Goal: Task Accomplishment & Management: Manage account settings

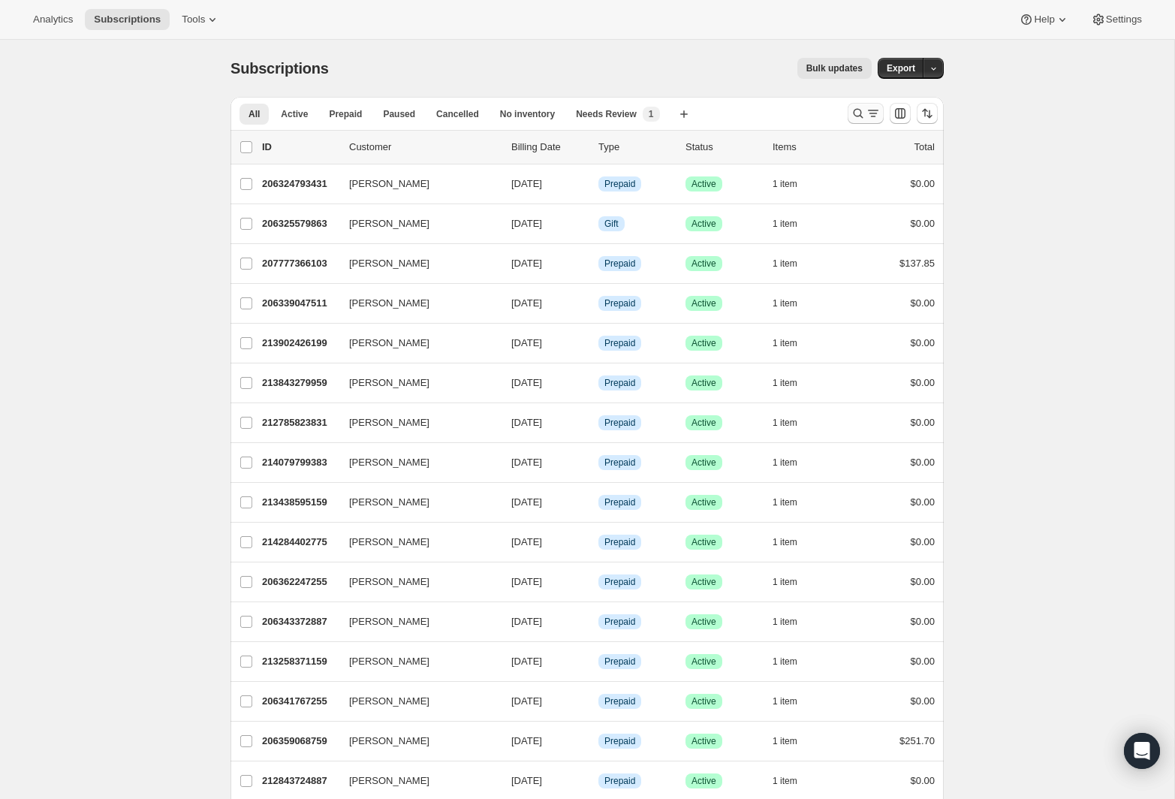
click at [853, 110] on icon "Search and filter results" at bounding box center [858, 113] width 15 height 15
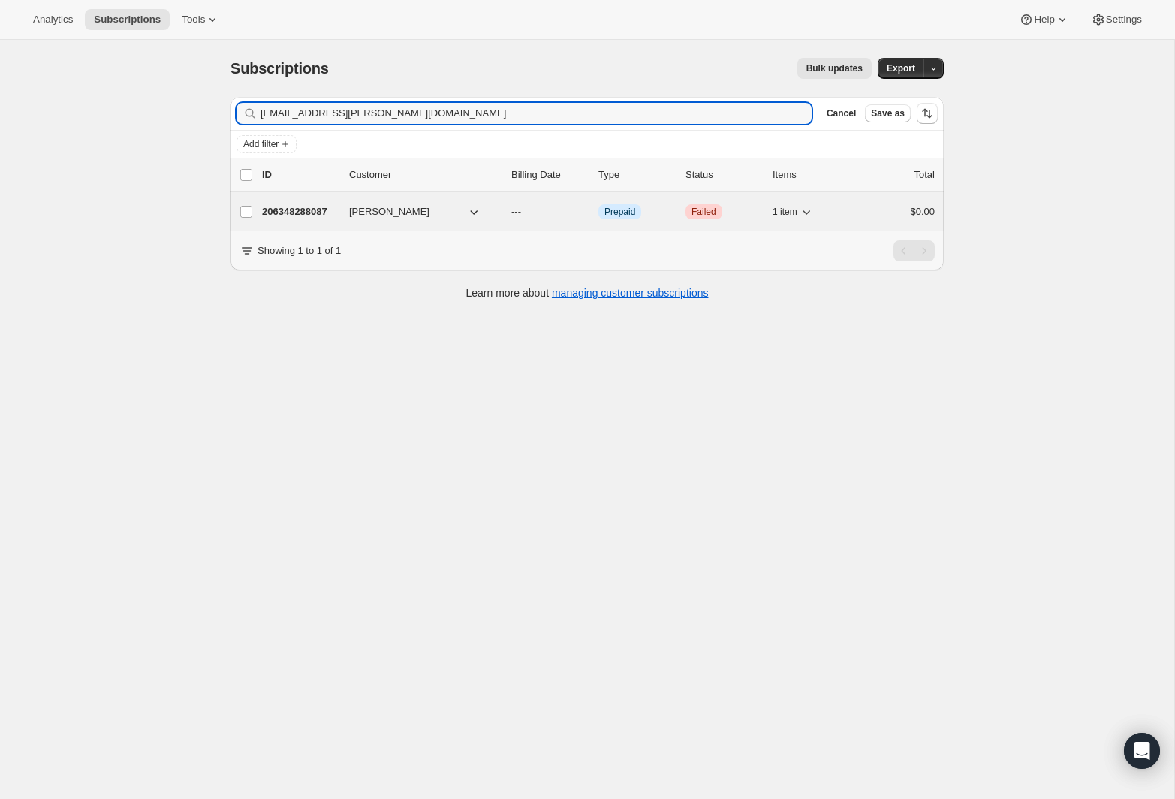
type input "[EMAIL_ADDRESS][PERSON_NAME][DOMAIN_NAME]"
click at [290, 210] on p "206348288087" at bounding box center [299, 211] width 75 height 15
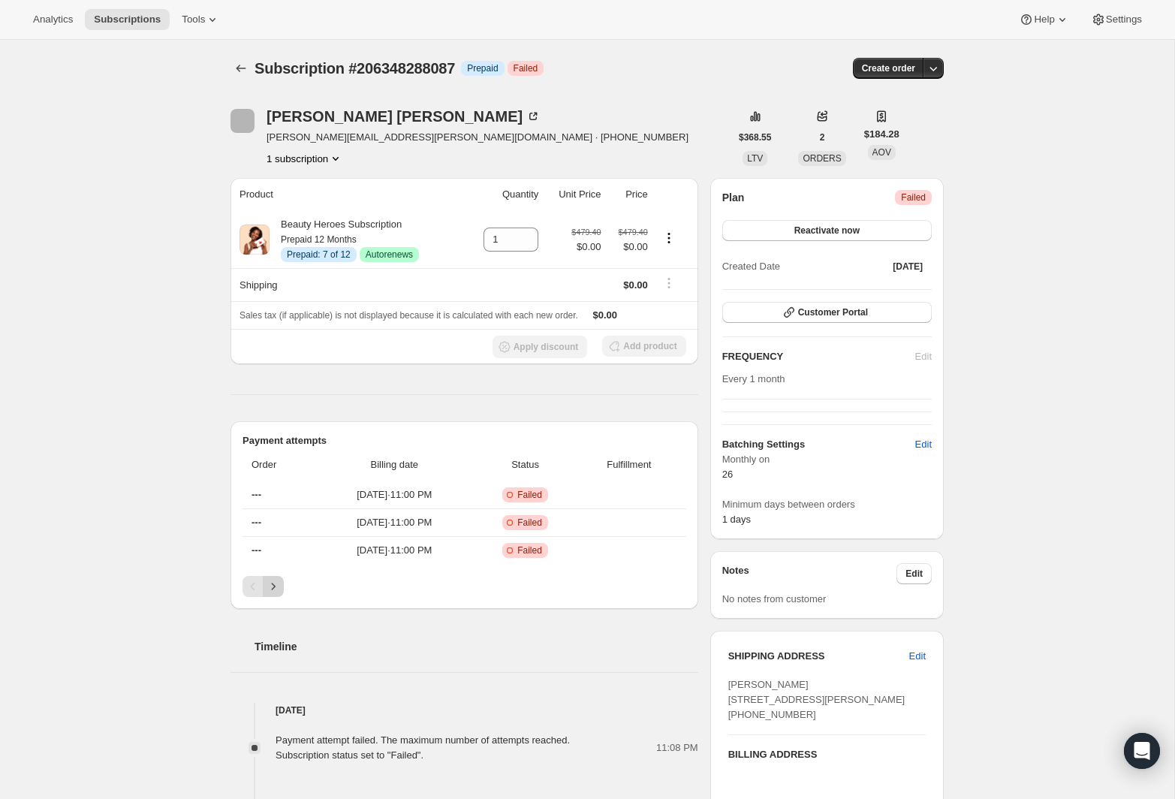
click at [269, 590] on icon "Next" at bounding box center [273, 586] width 15 height 15
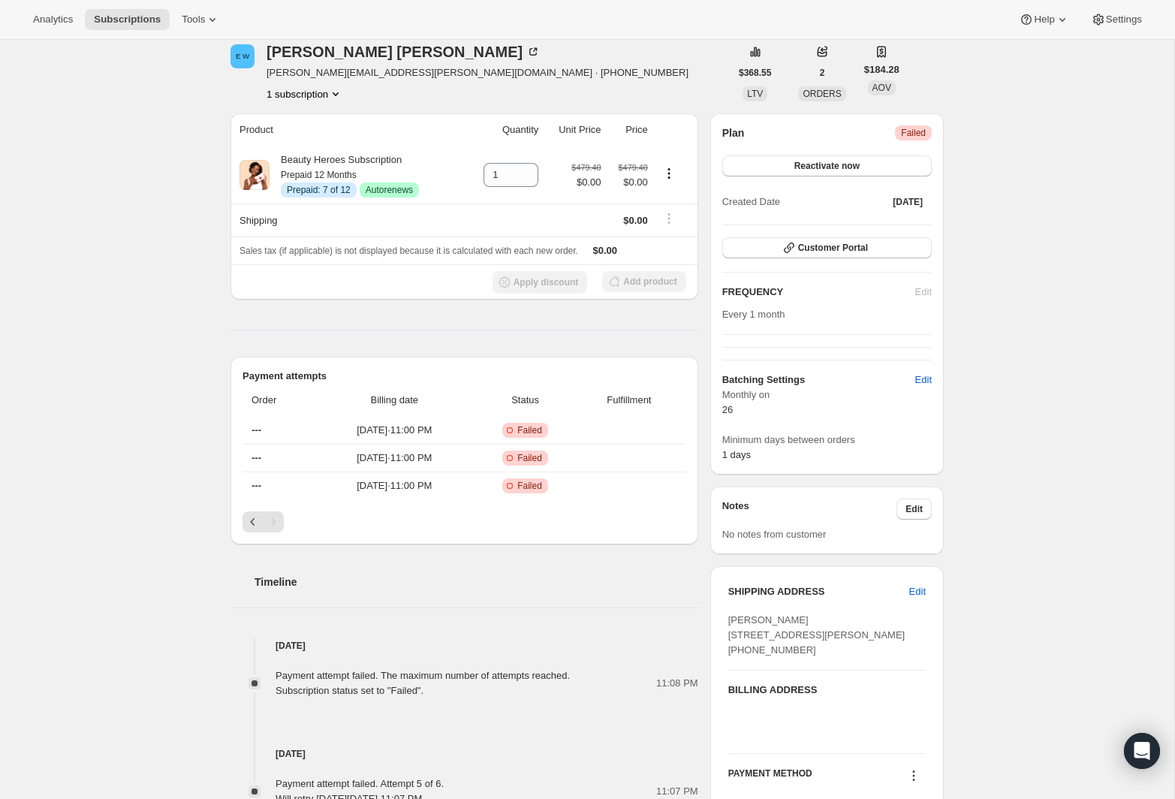
scroll to position [210, 0]
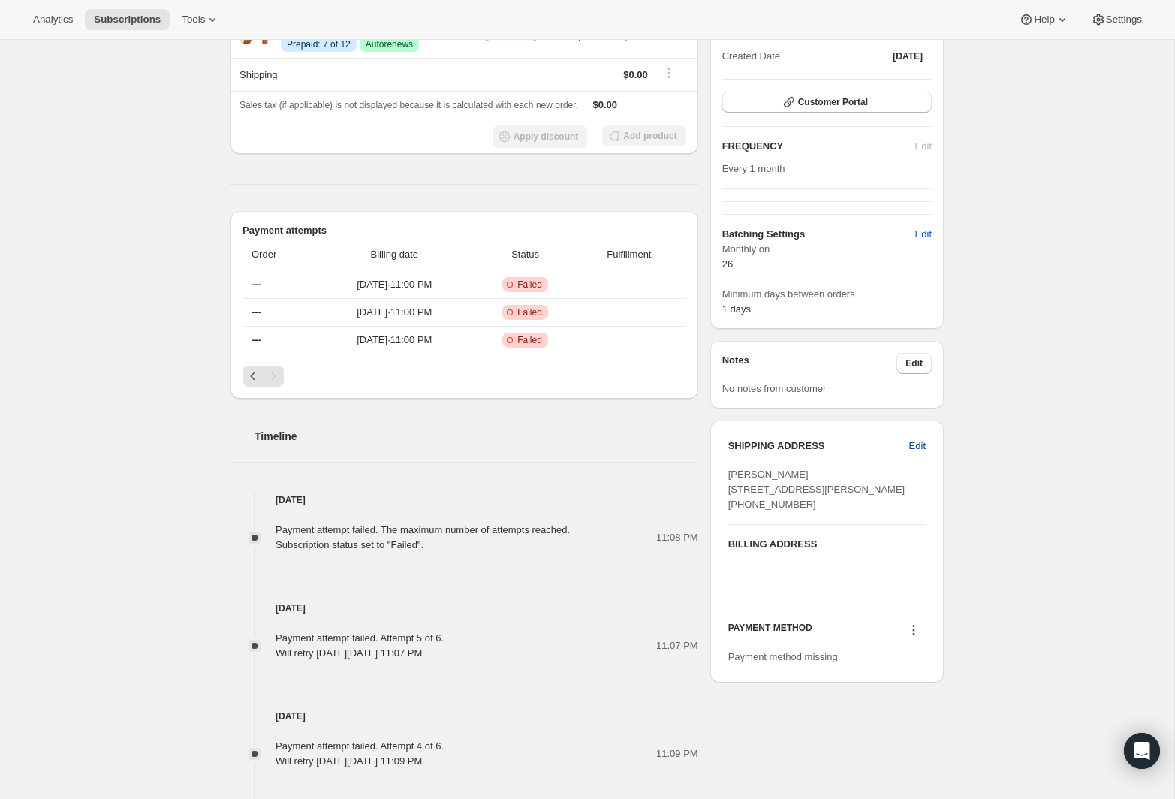
click at [913, 442] on span "Edit" at bounding box center [918, 446] width 17 height 15
select select "[GEOGRAPHIC_DATA]"
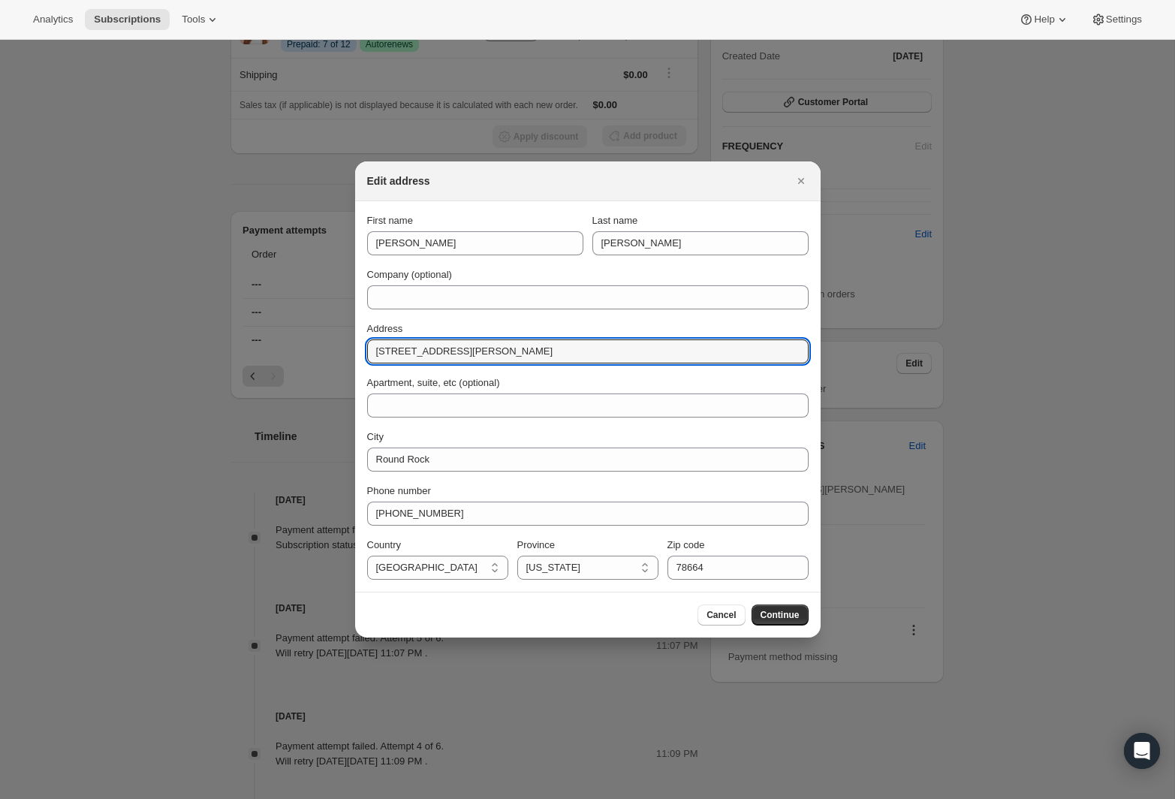
drag, startPoint x: 463, startPoint y: 362, endPoint x: 322, endPoint y: 345, distance: 142.3
paste input "[STREET_ADDRESS][PERSON_NAME]"
drag, startPoint x: 445, startPoint y: 351, endPoint x: 489, endPoint y: 351, distance: 43.6
click at [489, 351] on input "[STREET_ADDRESS][PERSON_NAME]" at bounding box center [588, 351] width 442 height 24
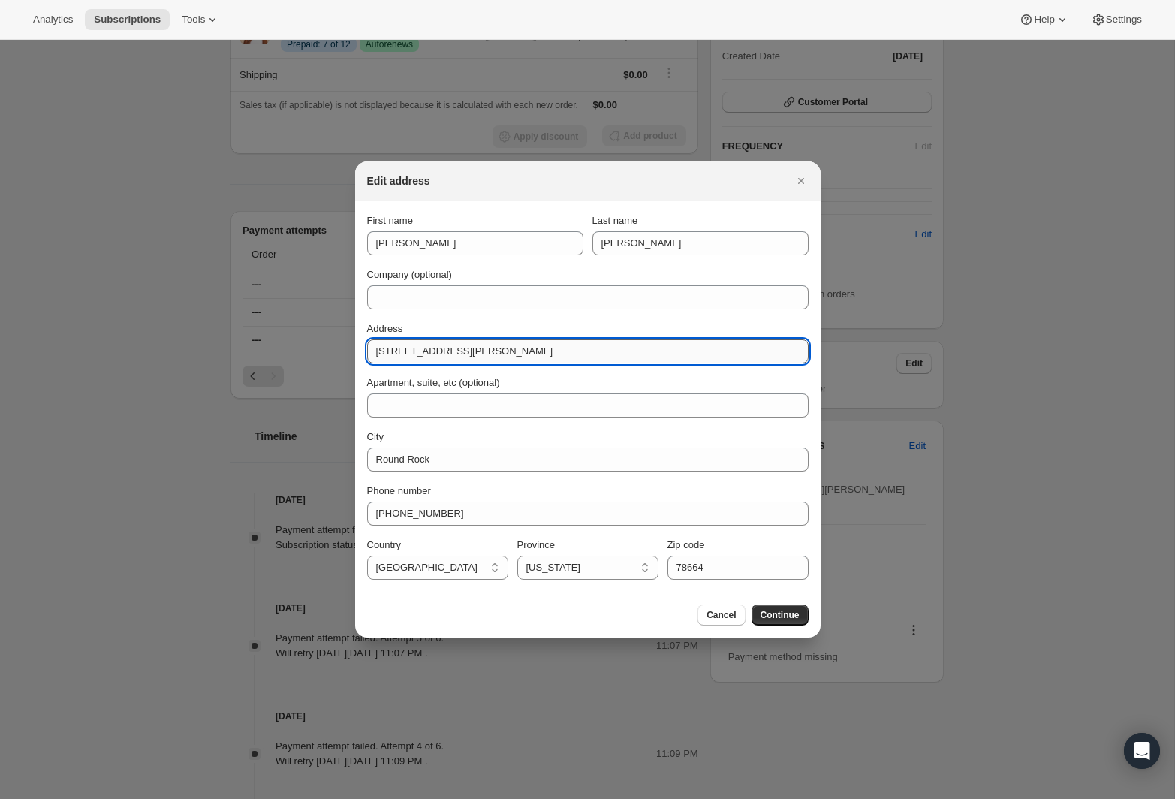
click at [527, 349] on input "[STREET_ADDRESS][PERSON_NAME]" at bounding box center [588, 351] width 442 height 24
drag, startPoint x: 446, startPoint y: 352, endPoint x: 631, endPoint y: 364, distance: 185.2
click at [631, 364] on div "First name [PERSON_NAME] Last name [PERSON_NAME] Company (optional) Address [ST…" at bounding box center [588, 396] width 442 height 367
type input "[STREET_ADDRESS][PERSON_NAME]"
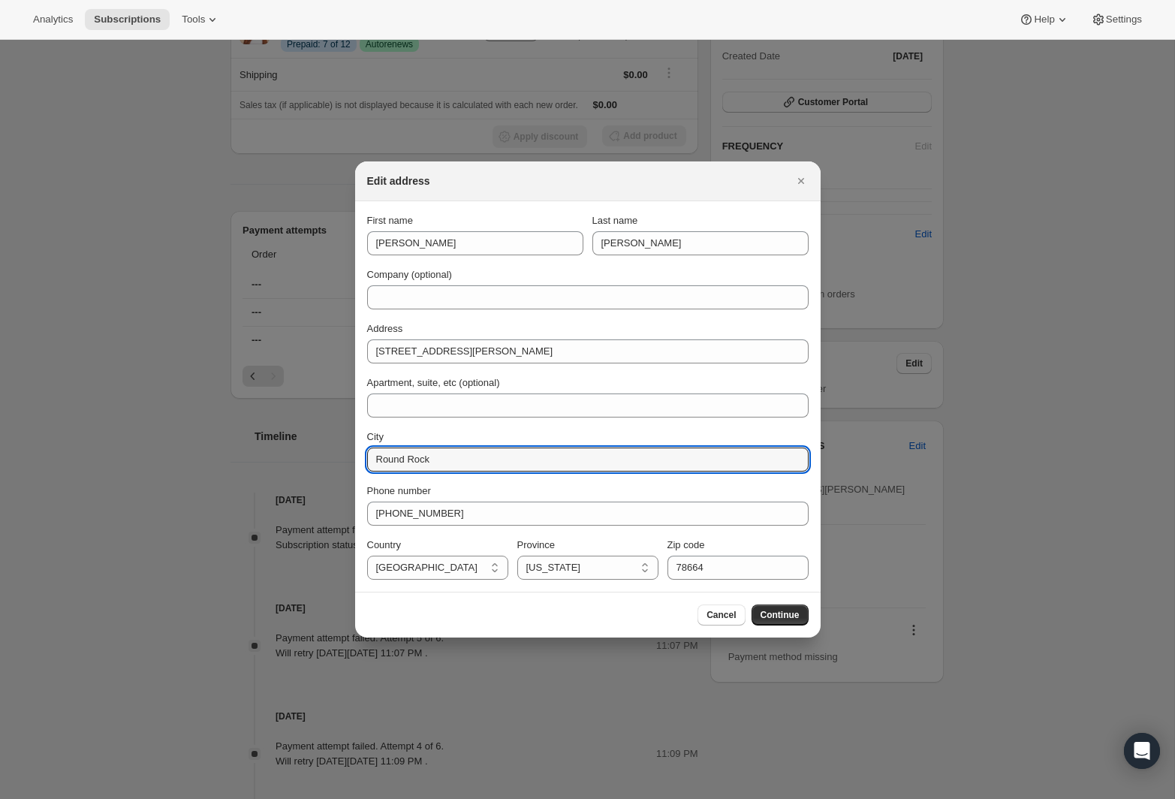
drag, startPoint x: 452, startPoint y: 467, endPoint x: 353, endPoint y: 452, distance: 100.3
paste input "[GEOGRAPHIC_DATA]"
type input "[GEOGRAPHIC_DATA]"
click at [558, 569] on select "[US_STATE] [US_STATE] [US_STATE] [US_STATE] [US_STATE] Armed Forces Americas Ar…" at bounding box center [587, 568] width 141 height 24
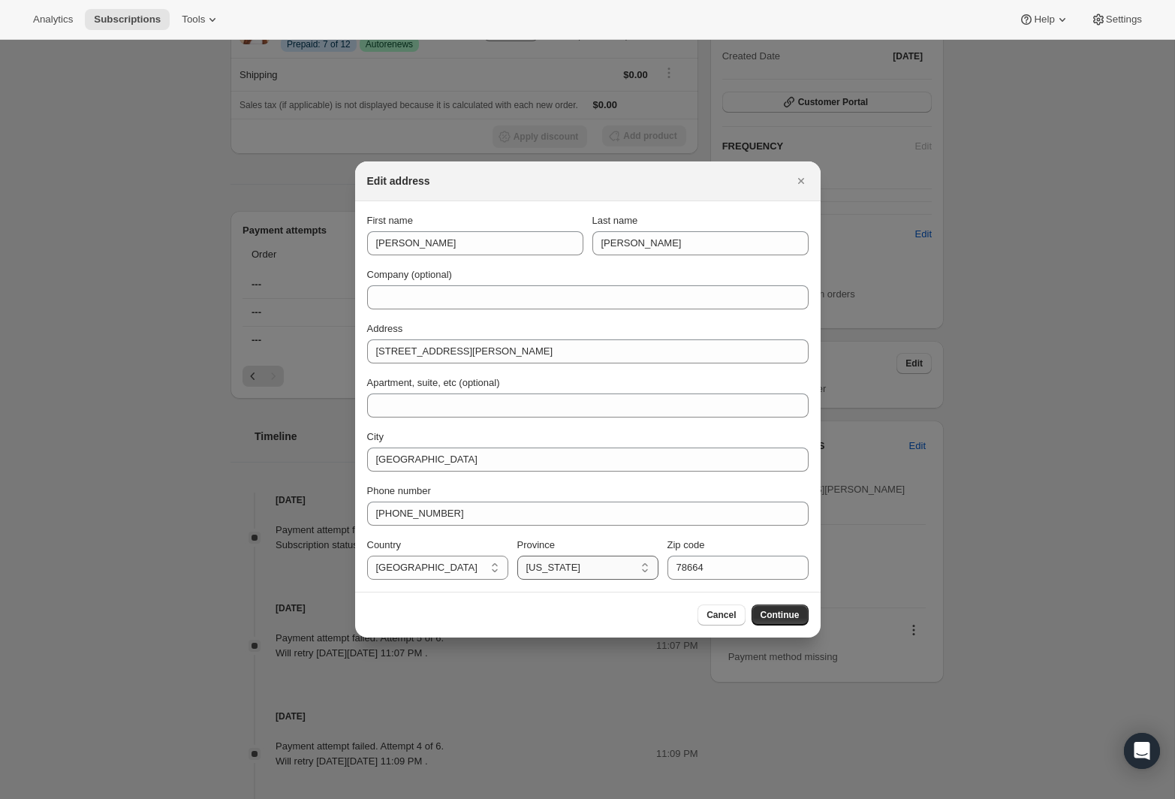
select select "IA"
drag, startPoint x: 433, startPoint y: 460, endPoint x: 508, endPoint y: 468, distance: 75.5
click at [508, 468] on input "[GEOGRAPHIC_DATA]" at bounding box center [588, 460] width 442 height 24
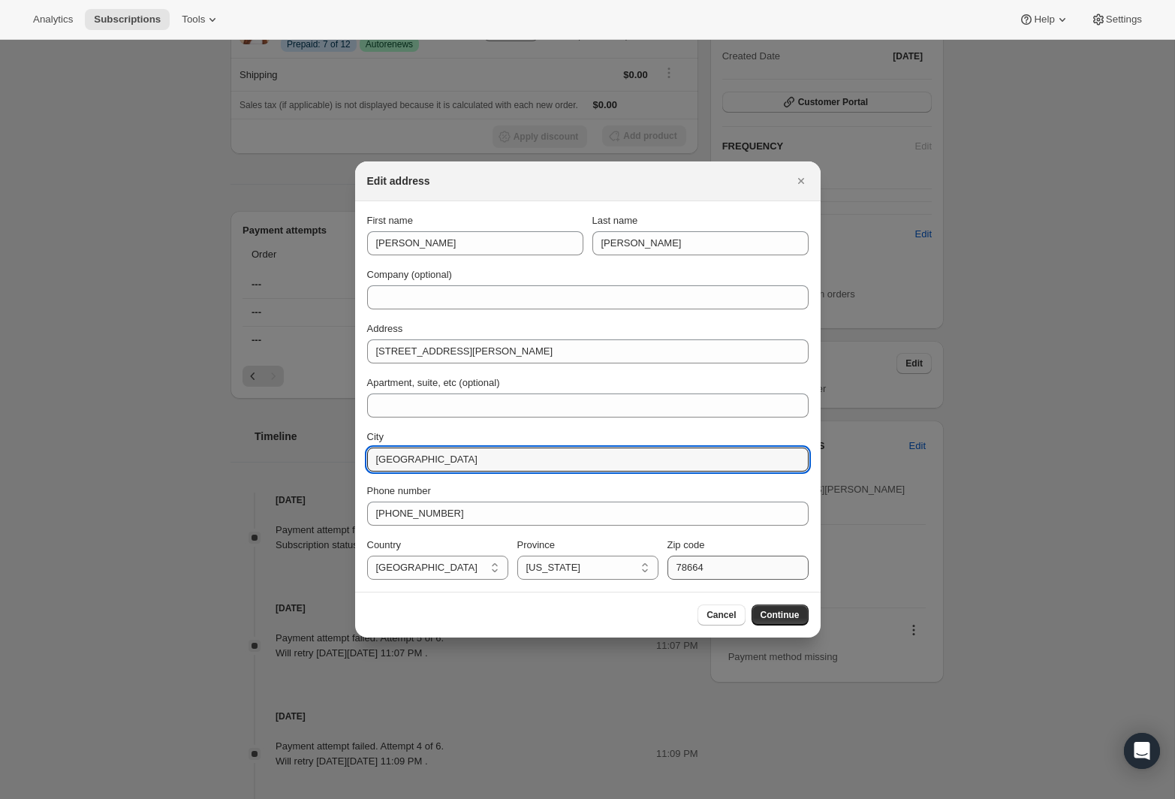
type input "[GEOGRAPHIC_DATA]"
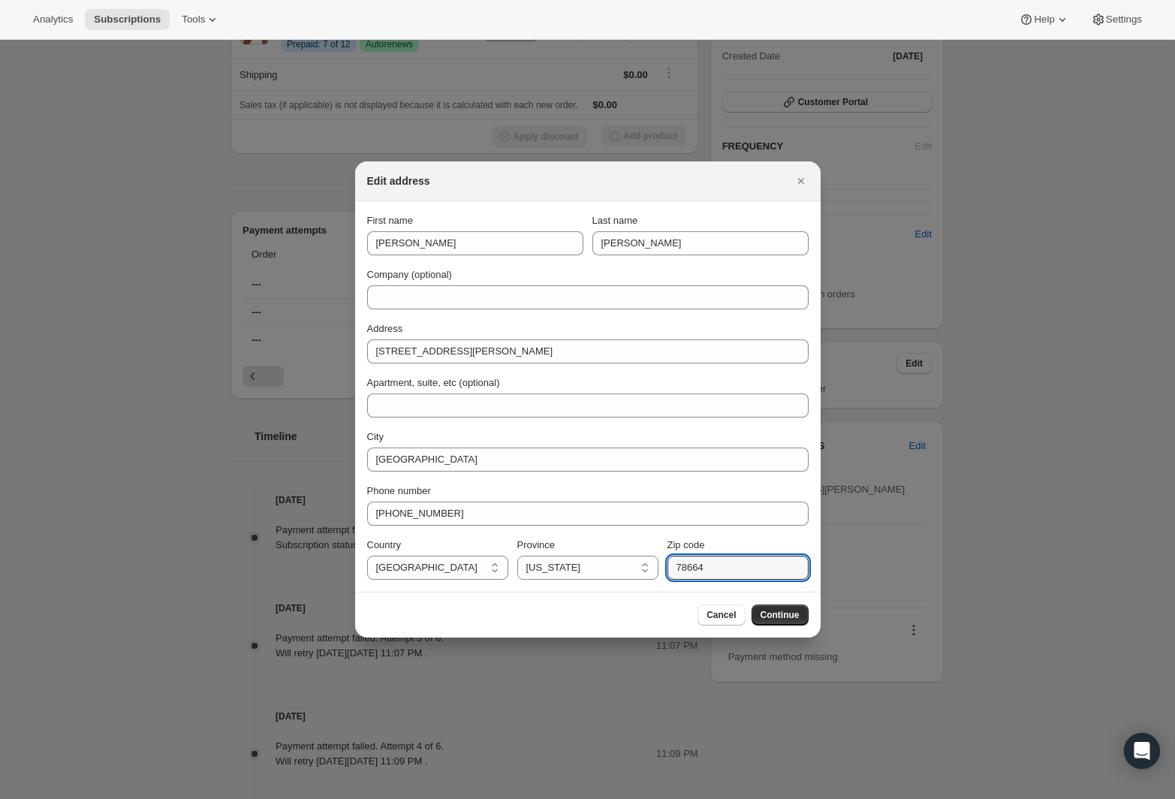
drag, startPoint x: 727, startPoint y: 572, endPoint x: 599, endPoint y: 554, distance: 128.8
click at [599, 554] on div "Country [GEOGRAPHIC_DATA] [GEOGRAPHIC_DATA] [GEOGRAPHIC_DATA] [GEOGRAPHIC_DATA]…" at bounding box center [588, 559] width 442 height 42
paste input "50211"
type input "50211"
click at [799, 610] on button "Continue" at bounding box center [780, 615] width 57 height 21
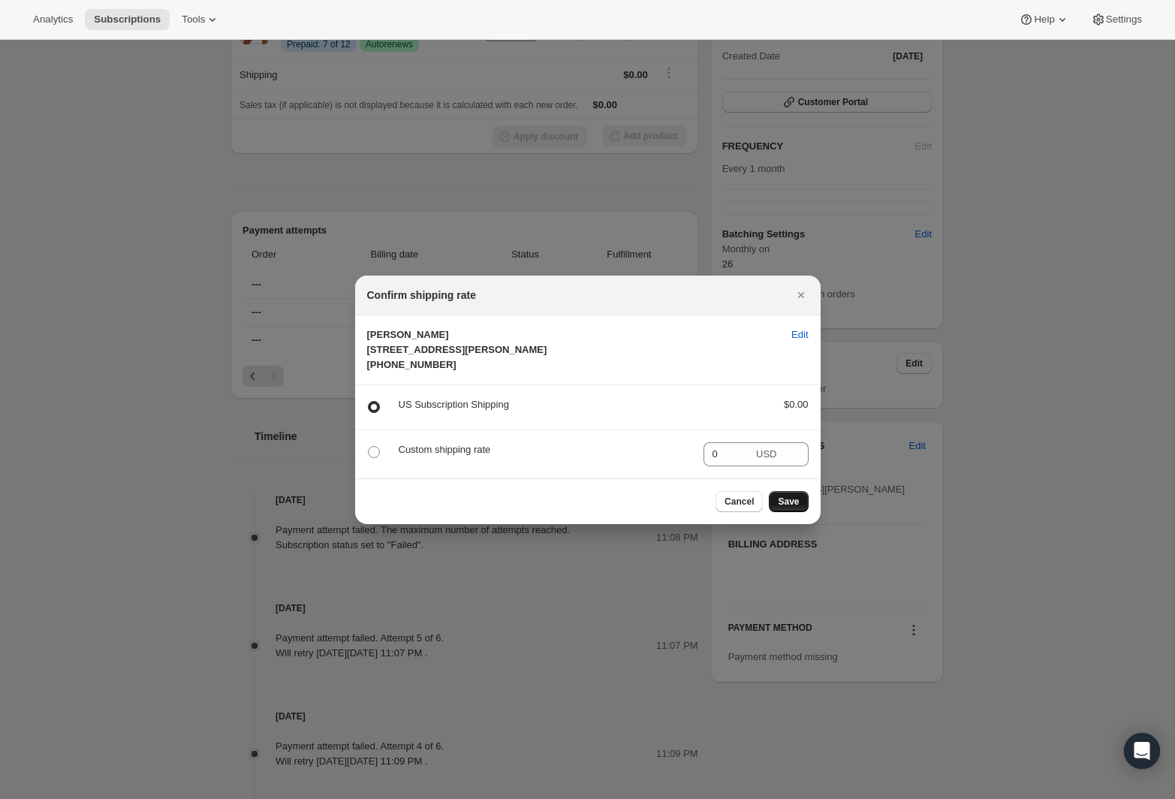
click at [798, 508] on span "Save" at bounding box center [788, 502] width 21 height 12
